Goal: Task Accomplishment & Management: Use online tool/utility

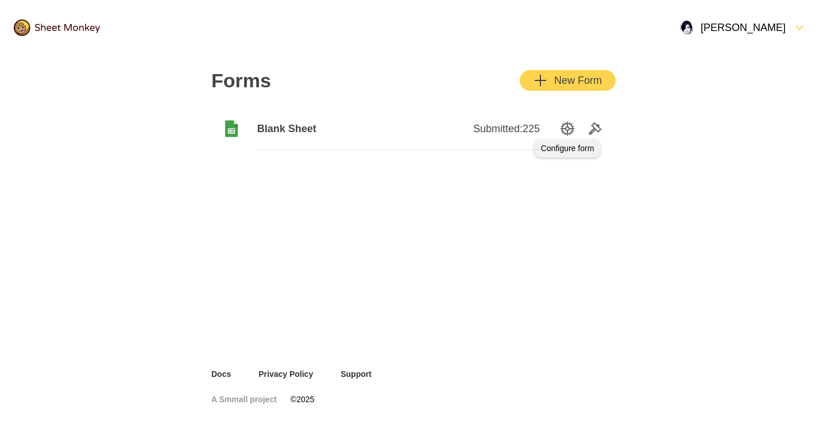
click at [568, 129] on icon "SettingsOption" at bounding box center [567, 129] width 14 height 14
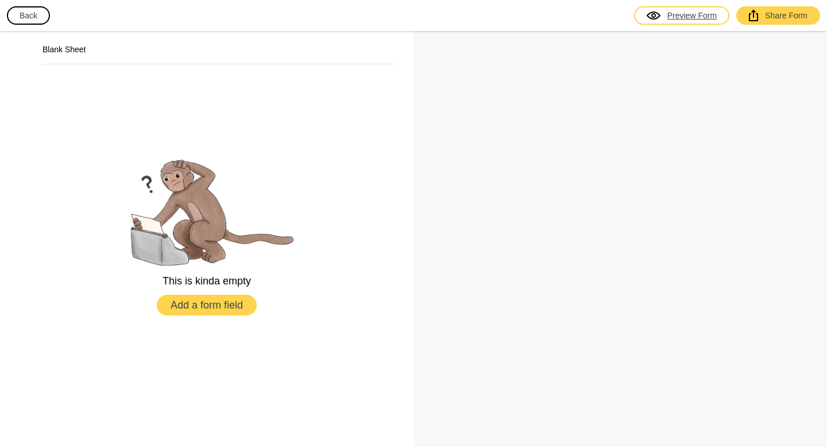
click at [661, 11] on div at bounding box center [663, 15] width 7 height 11
click at [212, 310] on button "Add a form field" at bounding box center [207, 304] width 100 height 21
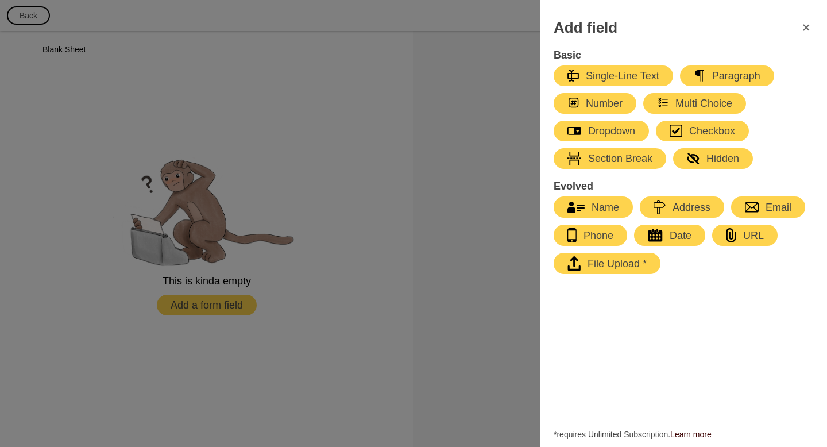
click at [808, 29] on icon "FormClose" at bounding box center [806, 28] width 14 height 14
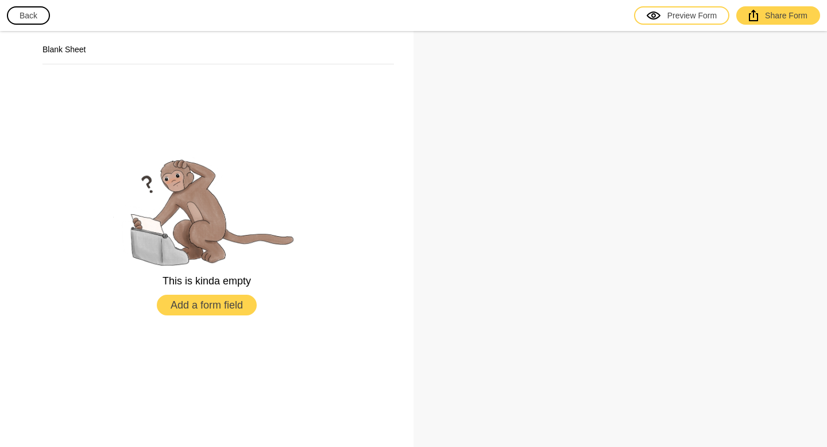
click at [22, 19] on button "Back" at bounding box center [28, 15] width 43 height 18
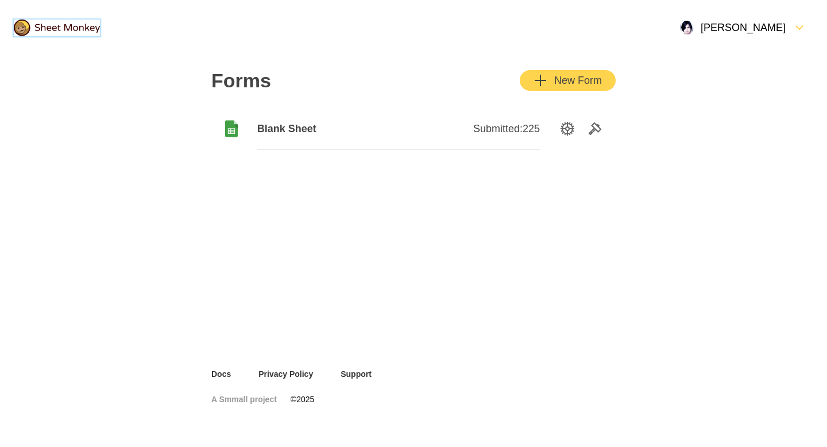
click at [64, 32] on img at bounding box center [57, 28] width 86 height 17
click at [179, 55] on header "[PERSON_NAME]" at bounding box center [413, 27] width 827 height 55
click at [226, 129] on icon at bounding box center [231, 129] width 13 height 17
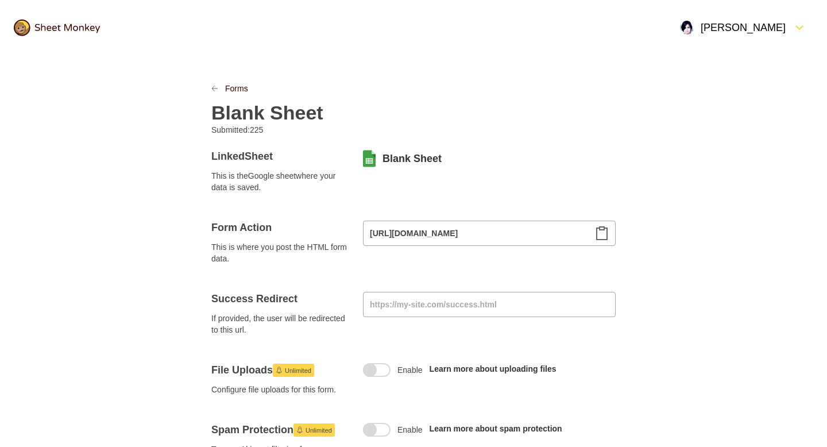
click at [290, 176] on span "This is the Google sheet where your data is saved." at bounding box center [280, 181] width 138 height 23
click at [408, 155] on link "Blank Sheet" at bounding box center [411, 159] width 59 height 14
click at [538, 127] on div "Forms Blank Sheet Submitted: 225" at bounding box center [413, 109] width 404 height 53
drag, startPoint x: 493, startPoint y: 161, endPoint x: 382, endPoint y: 157, distance: 110.9
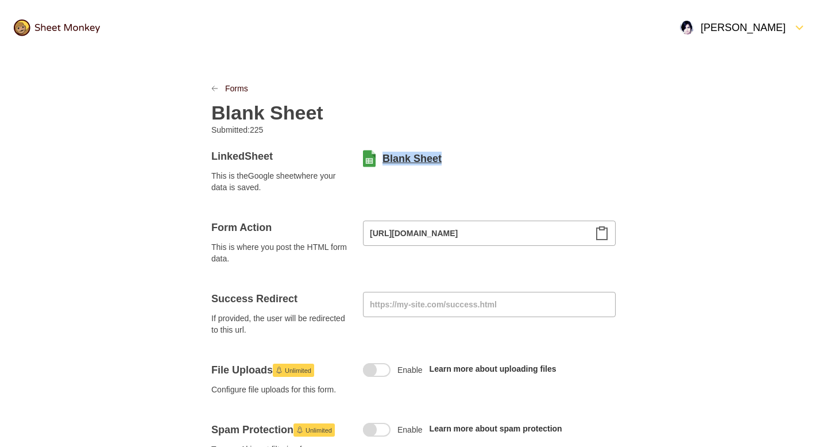
click at [382, 157] on div "Blank Sheet" at bounding box center [489, 158] width 253 height 18
click at [557, 100] on div "Blank Sheet" at bounding box center [413, 109] width 404 height 30
